Goal: Transaction & Acquisition: Purchase product/service

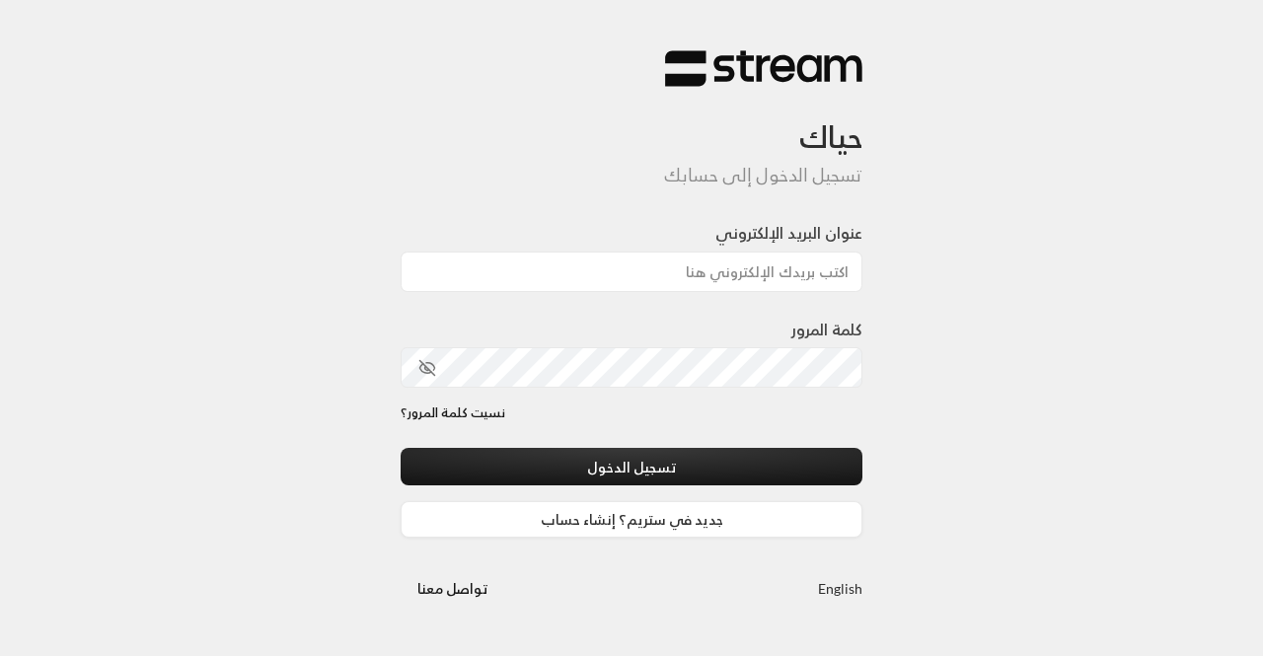
type input "[EMAIL_ADDRESS][DOMAIN_NAME]"
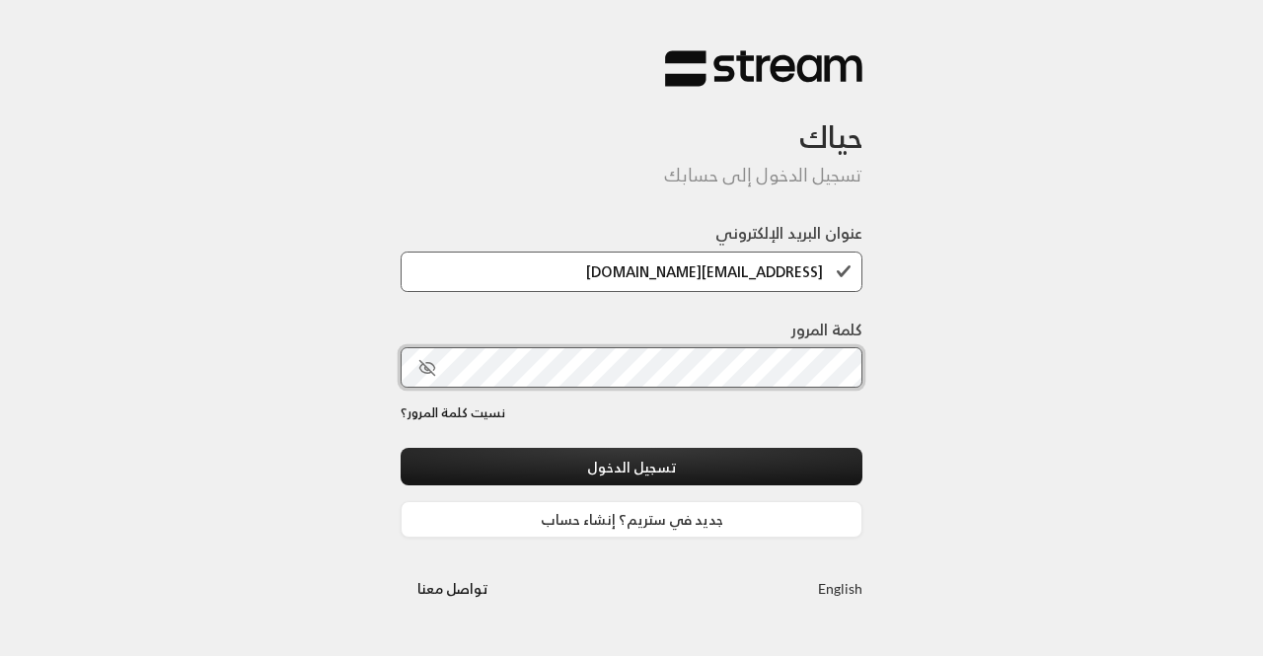
click at [401, 448] on button "تسجيل الدخول" at bounding box center [632, 466] width 462 height 37
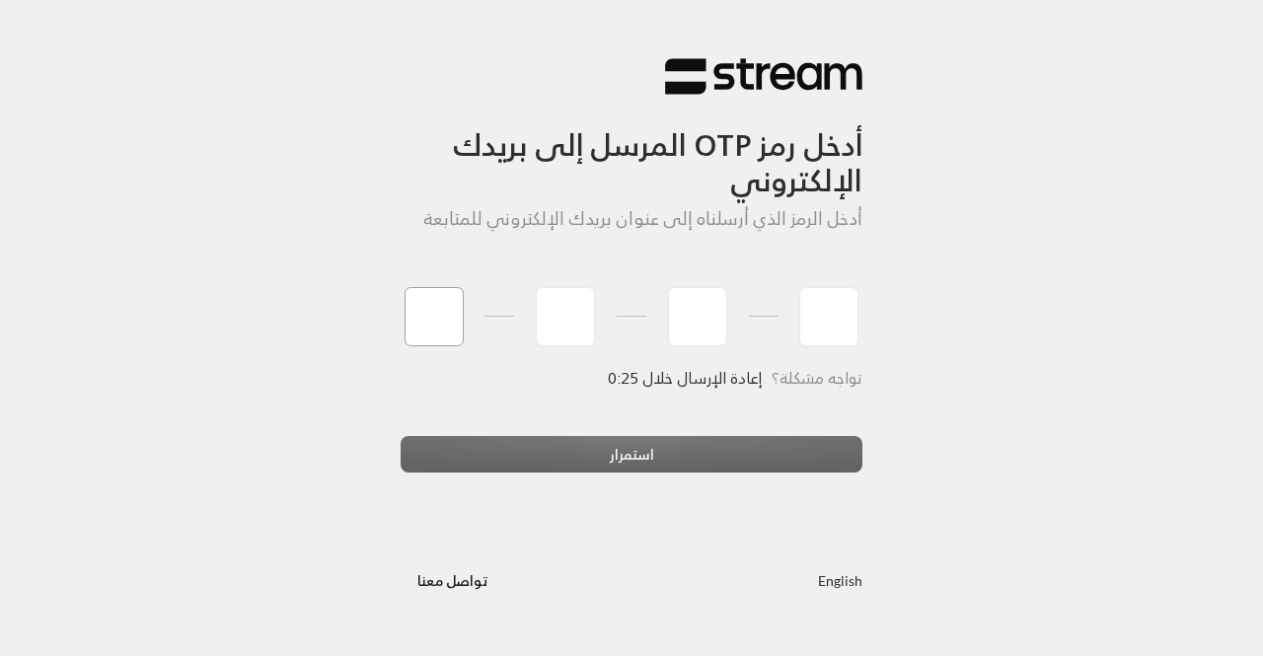
paste input "0"
type input "0"
type input "8"
type input "6"
type input "7"
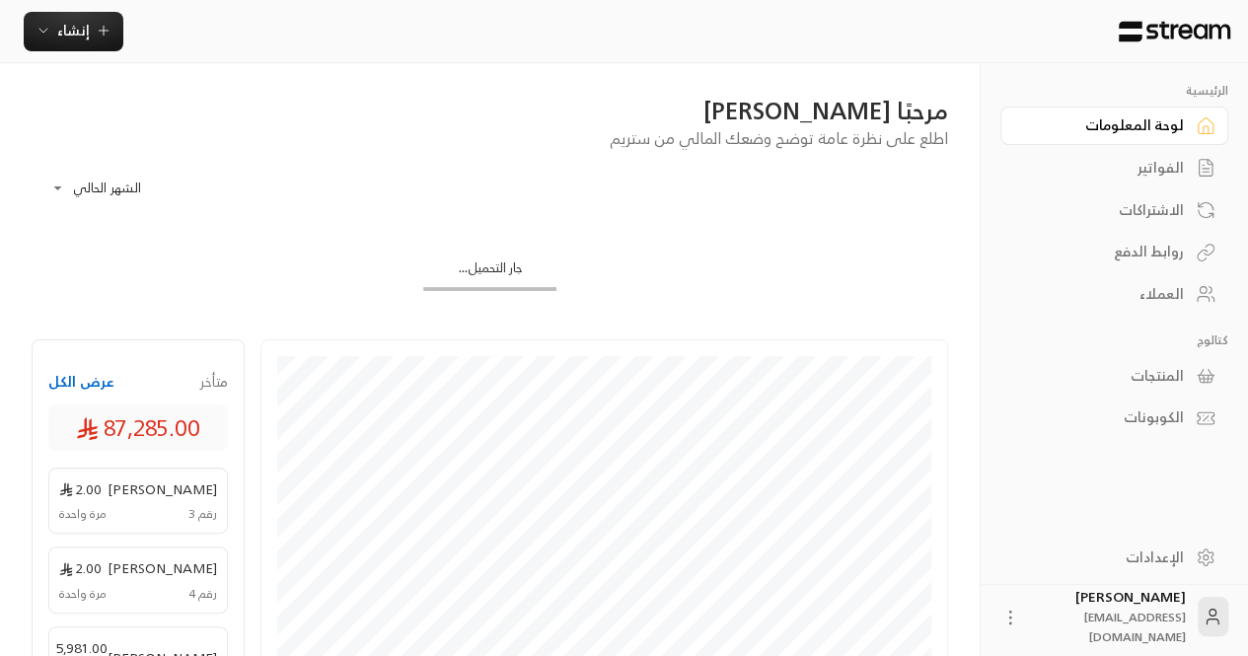
click at [1095, 163] on div "الفواتير" at bounding box center [1104, 168] width 159 height 20
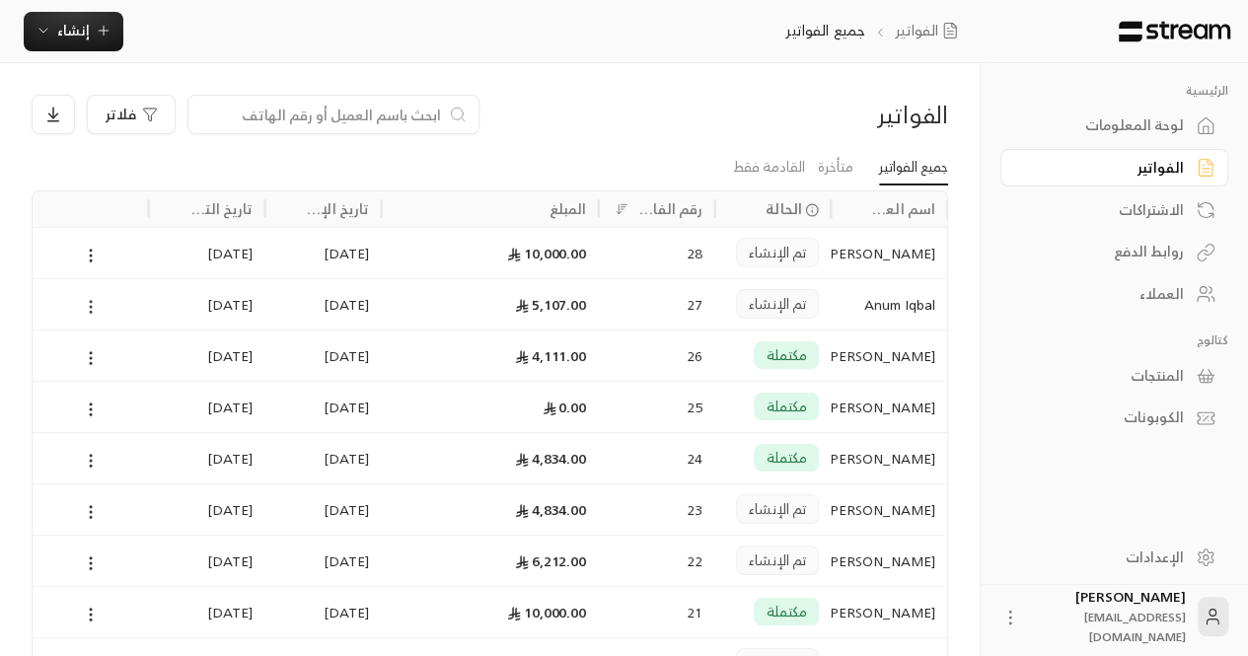
click at [91, 306] on circle at bounding box center [91, 307] width 2 height 2
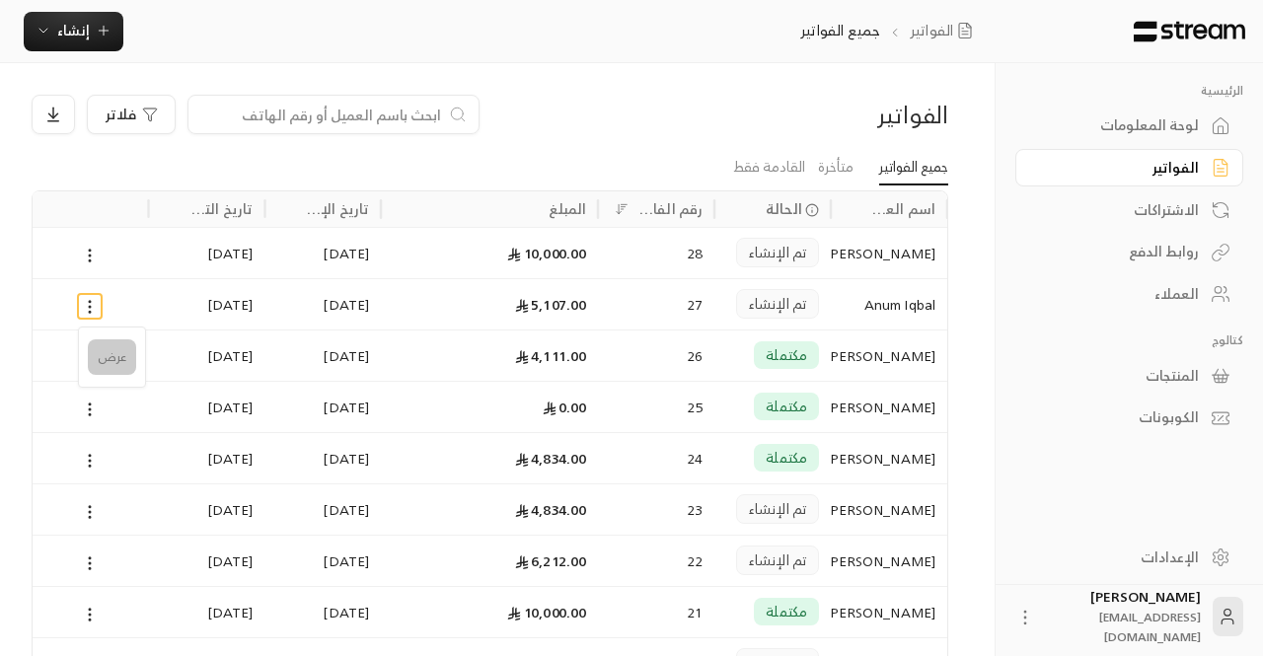
click at [112, 350] on li "عرض" at bounding box center [112, 357] width 48 height 36
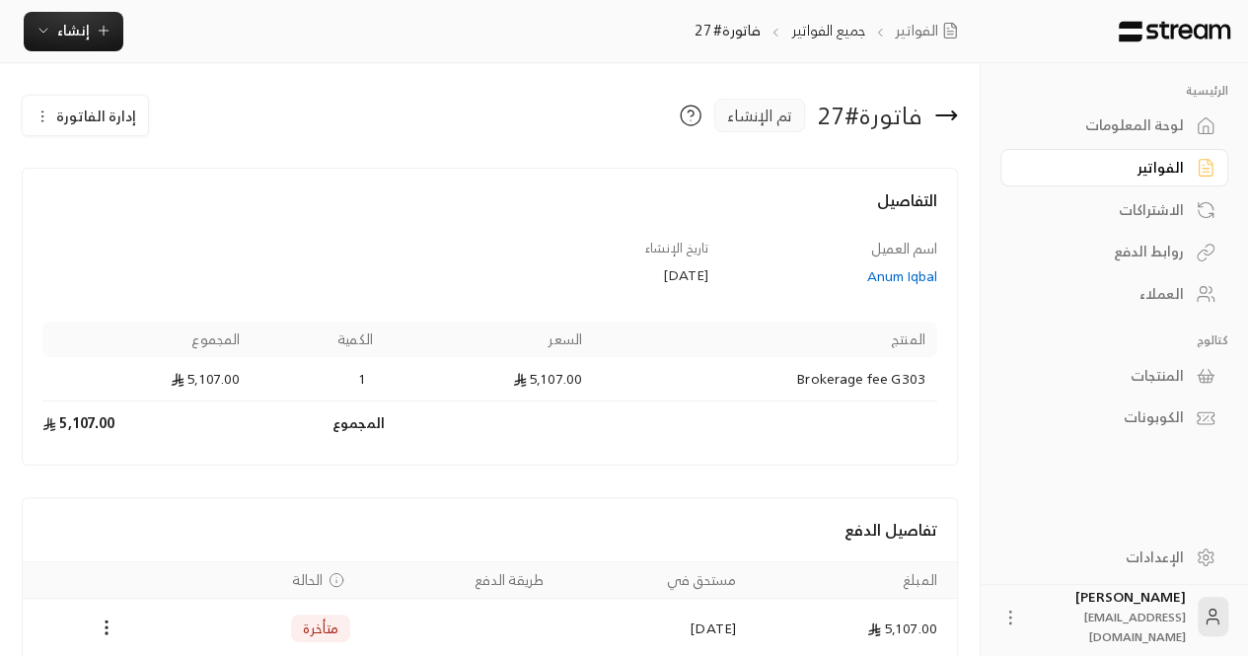
click at [46, 112] on icon "button" at bounding box center [43, 117] width 16 height 16
click at [335, 214] on h4 "التفاصيل" at bounding box center [489, 209] width 895 height 43
click at [99, 29] on icon "button" at bounding box center [104, 31] width 16 height 16
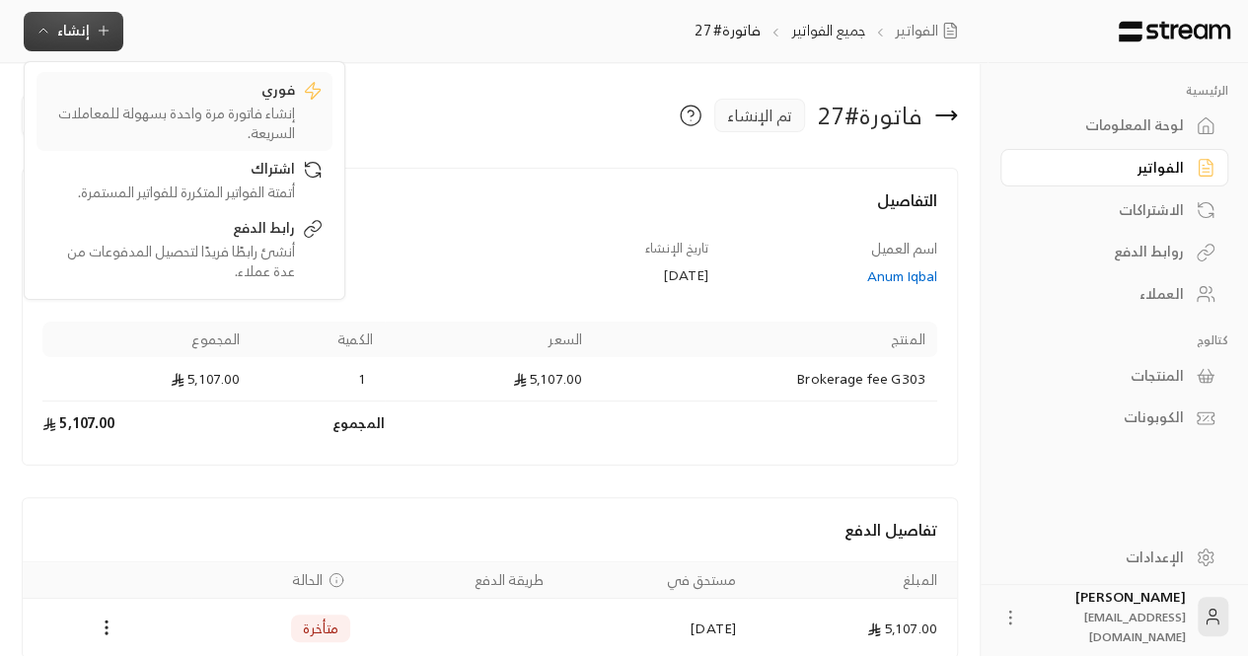
click at [217, 104] on div "إنشاء فاتورة مرة واحدة بسهولة للمعاملات السريعة." at bounding box center [170, 123] width 249 height 39
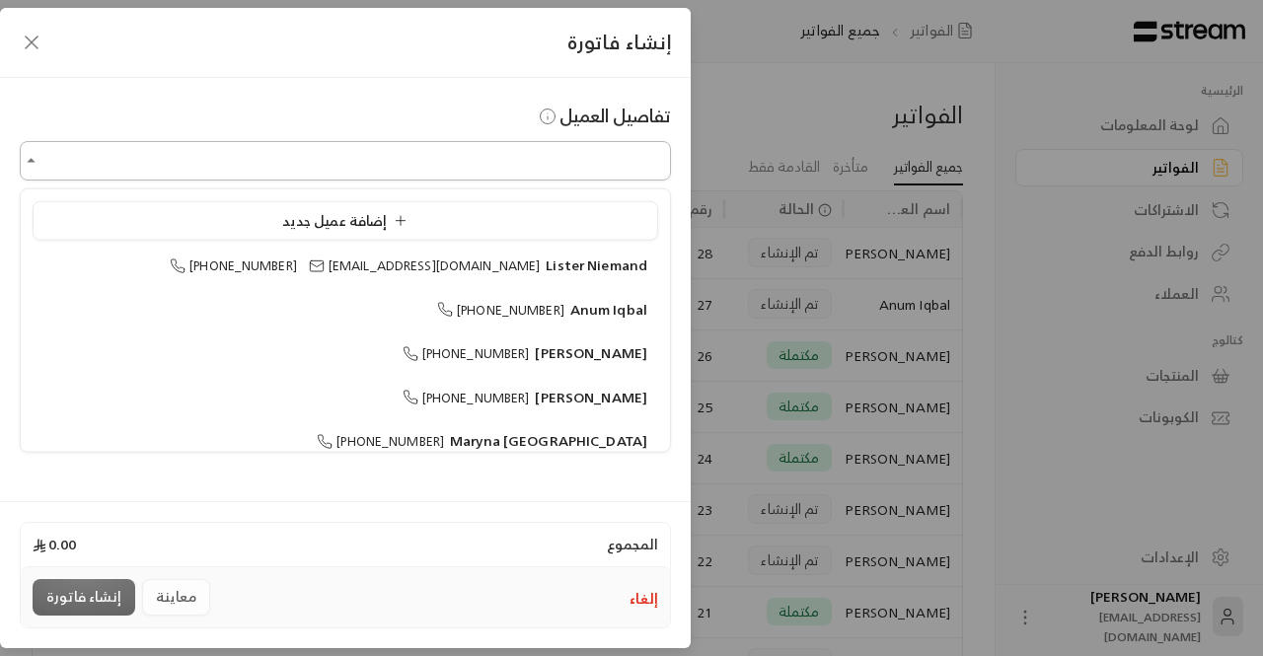
click at [392, 173] on input "اختر العميل" at bounding box center [345, 161] width 651 height 35
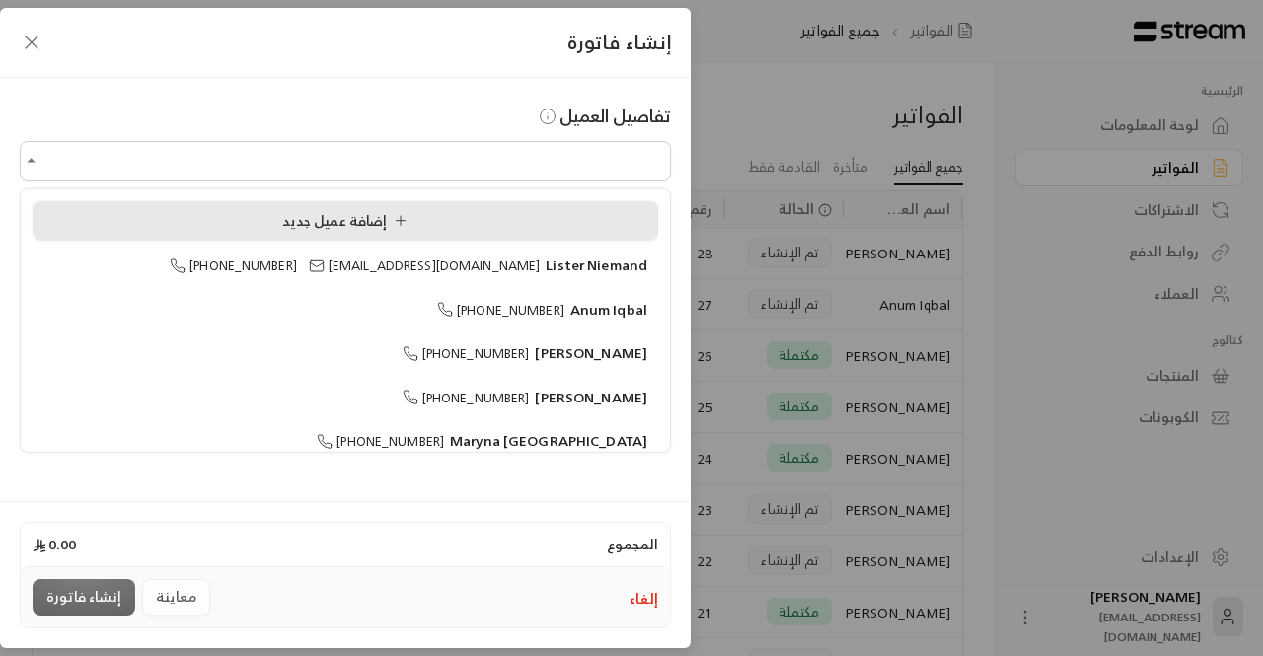
click at [359, 220] on span "إضافة عميل جديد" at bounding box center [348, 219] width 133 height 25
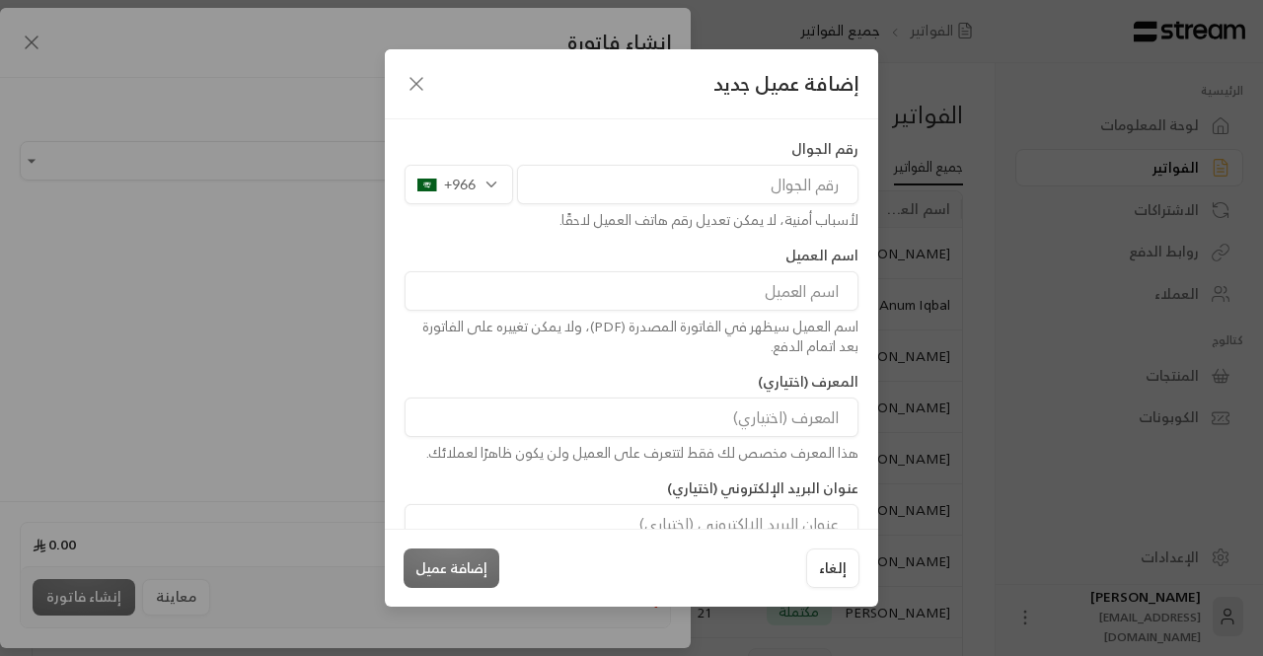
drag, startPoint x: 687, startPoint y: 180, endPoint x: 530, endPoint y: -86, distance: 308.3
click at [530, 0] on html "الرئيسية لوحة المعلومات الفواتير الاشتراكات روابط الدفع العملاء كتالوج المنتجات…" at bounding box center [631, 328] width 1263 height 656
paste input "[PHONE_NUMBER]"
type input "[PHONE_NUMBER]"
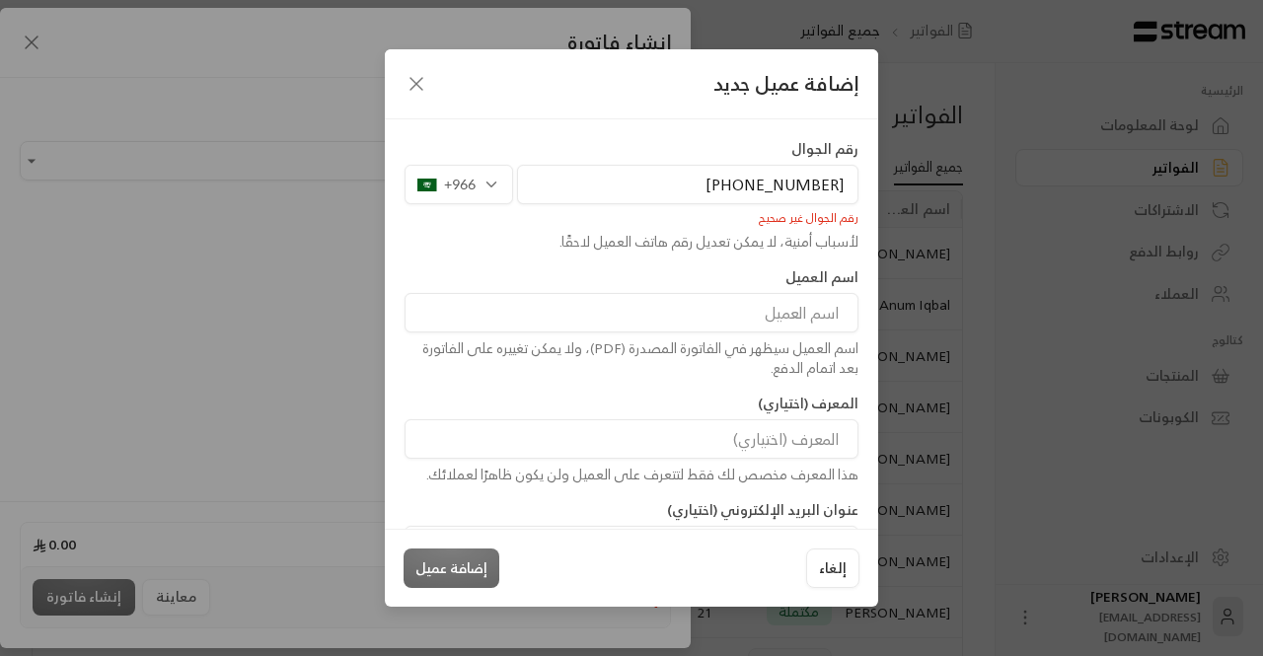
click at [692, 171] on input "[PHONE_NUMBER]" at bounding box center [687, 184] width 341 height 39
paste input "544493197"
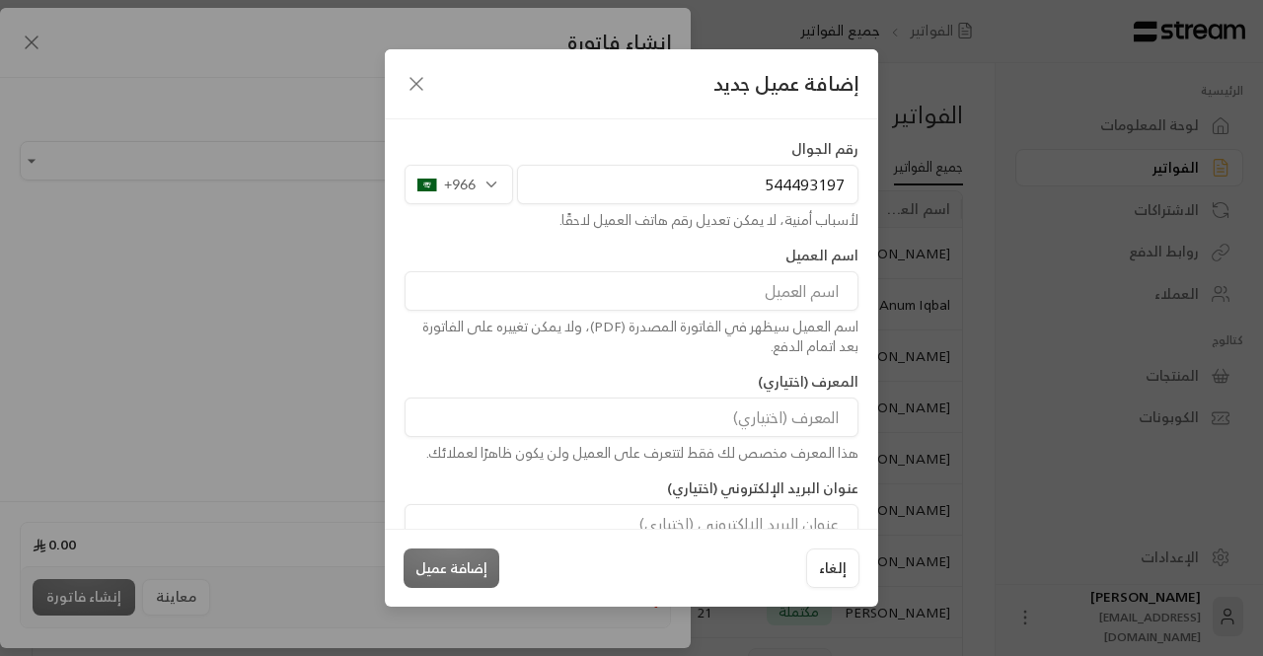
type input "544493197"
click at [645, 286] on input at bounding box center [631, 290] width 454 height 39
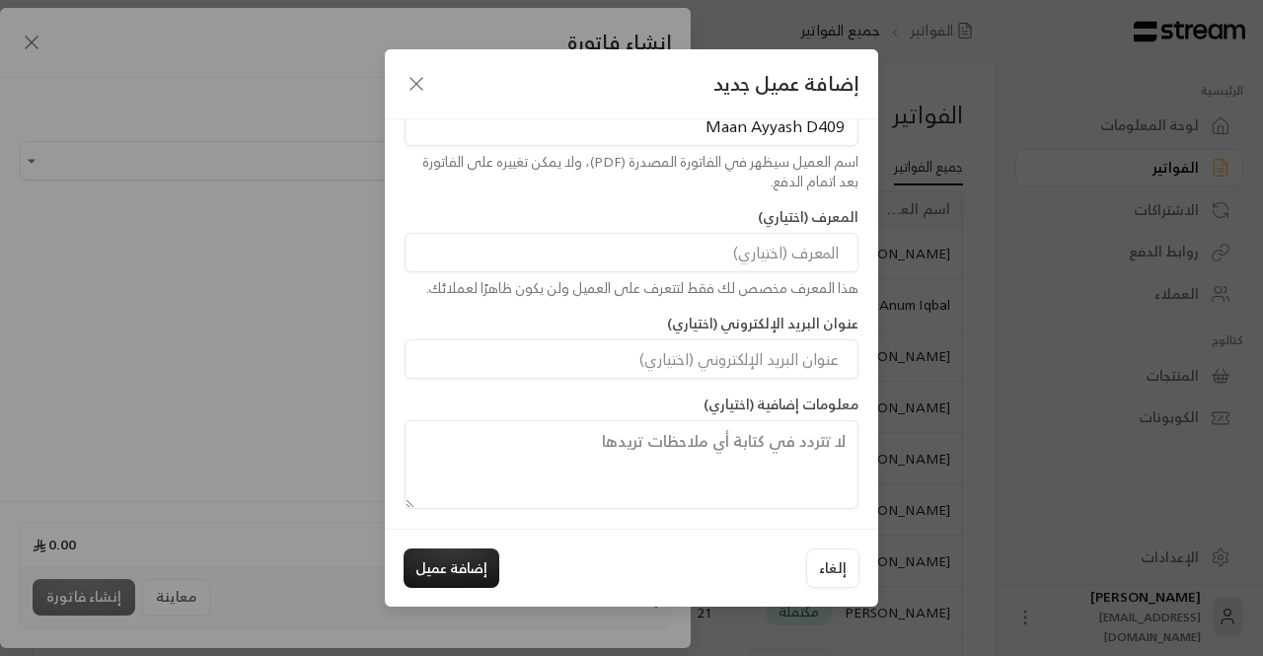
scroll to position [224, 0]
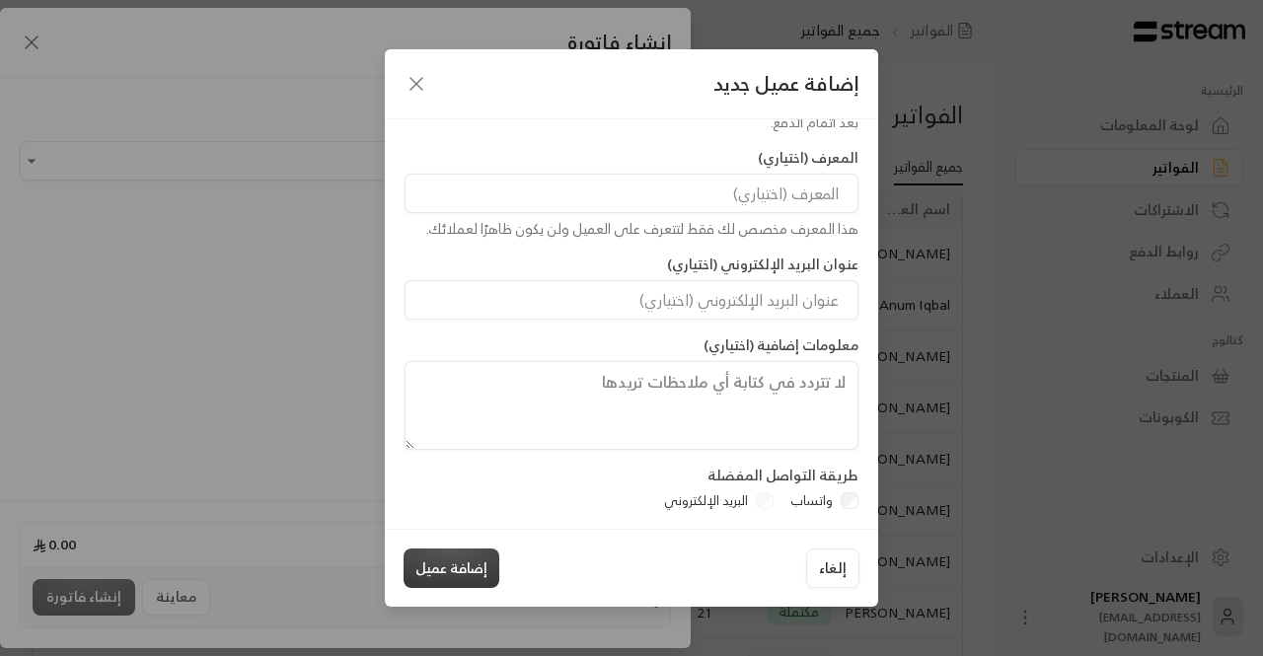
type input "Maan Ayyash D409"
click at [447, 573] on button "إضافة عميل" at bounding box center [451, 568] width 96 height 39
type input "**********"
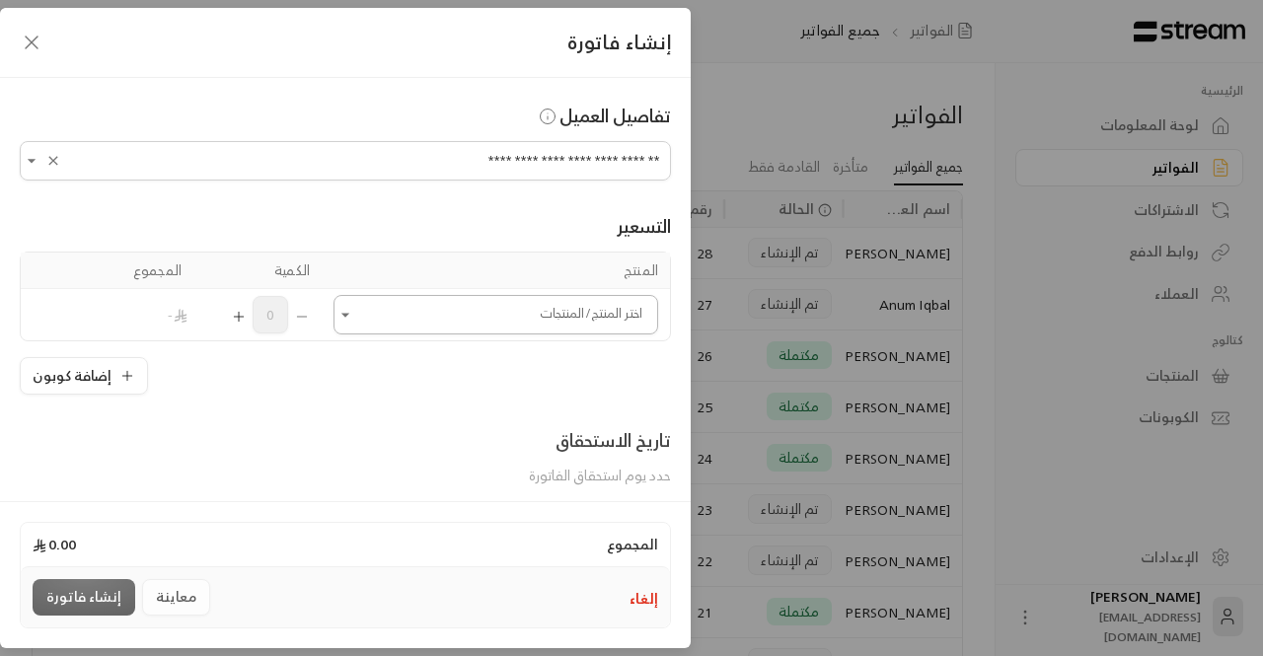
click at [480, 319] on input "اختر العميل" at bounding box center [495, 315] width 325 height 35
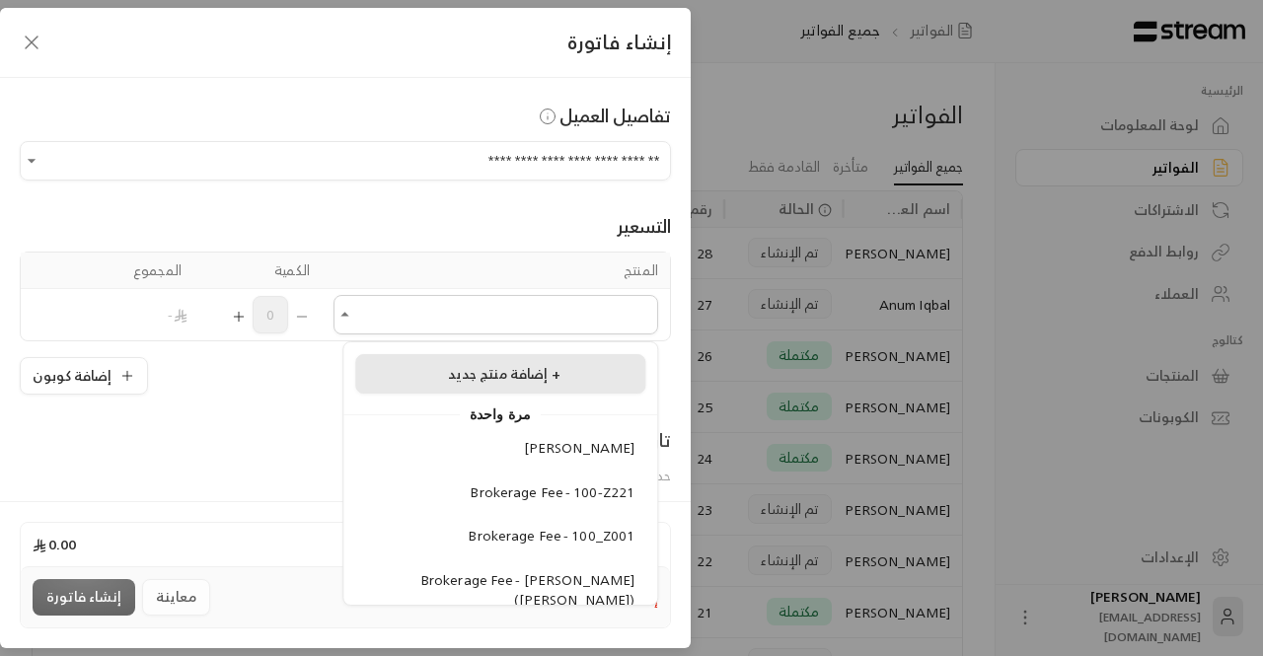
click at [485, 378] on span "إضافة منتج جديد +" at bounding box center [504, 373] width 112 height 25
